Goal: Manage account settings

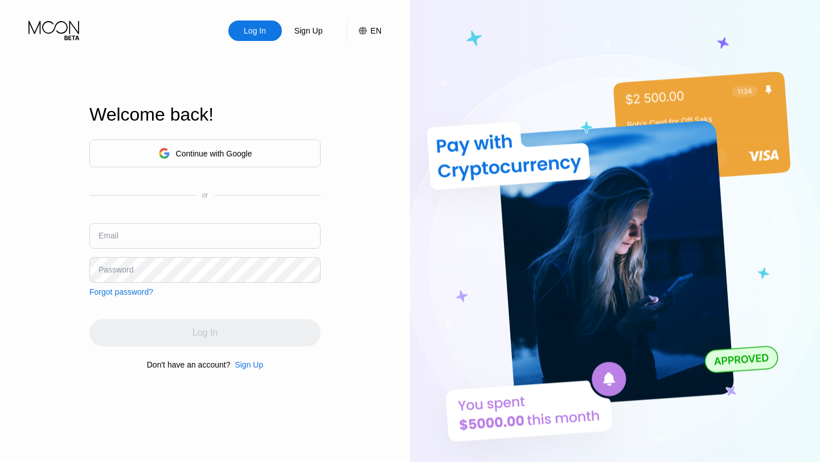
click at [181, 158] on div "Continue with Google" at bounding box center [205, 154] width 94 height 18
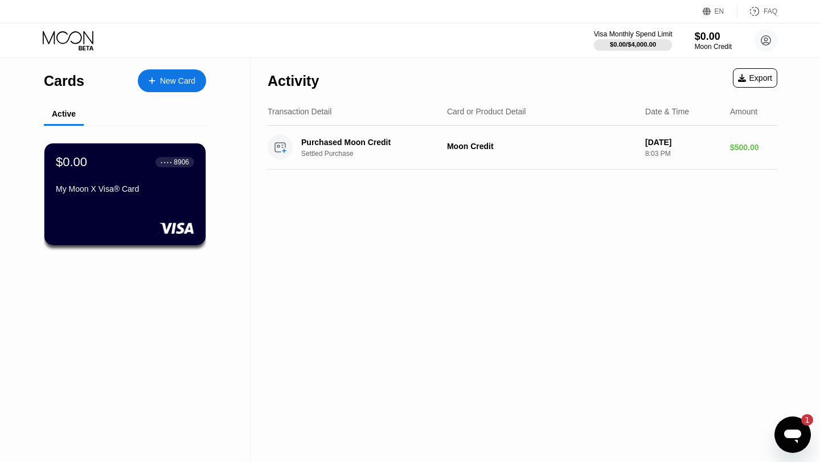
click at [649, 38] on div "Visa Monthly Spend Limit" at bounding box center [633, 34] width 79 height 8
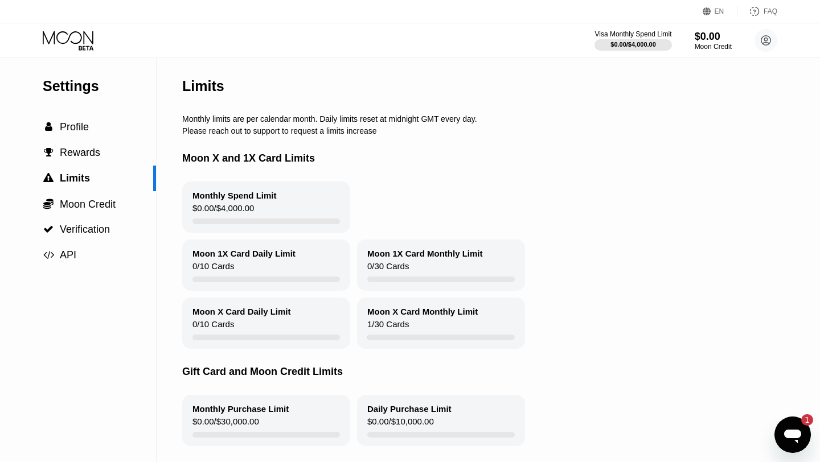
click at [700, 38] on div "$0.00" at bounding box center [713, 37] width 37 height 12
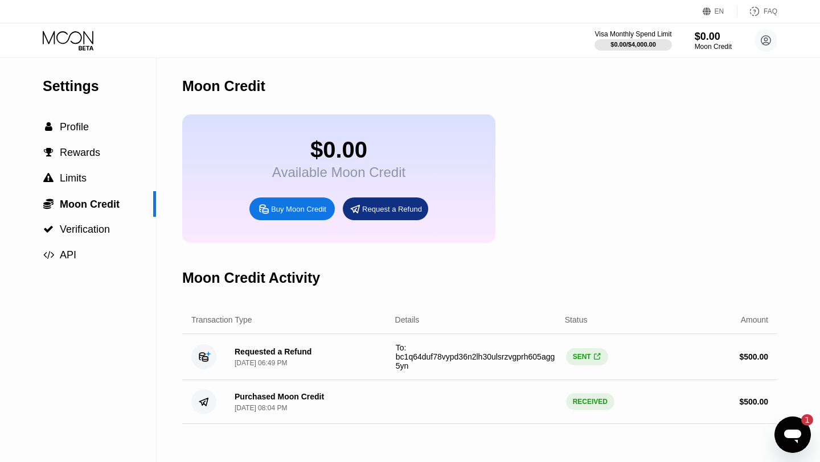
click at [596, 359] on span "" at bounding box center [597, 357] width 6 height 9
